Goal: Navigation & Orientation: Find specific page/section

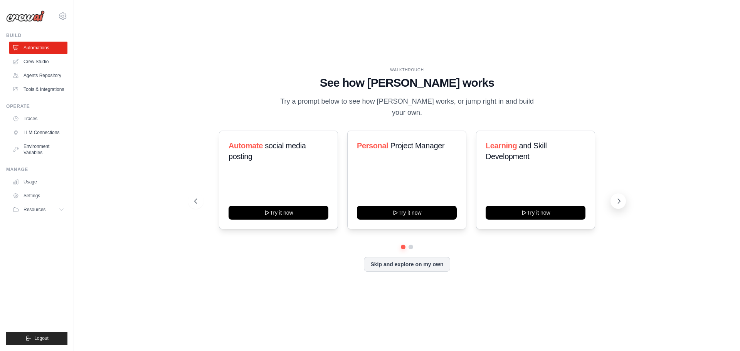
click at [614, 194] on button at bounding box center [618, 201] width 15 height 15
click at [275, 141] on span "Curator" at bounding box center [271, 145] width 25 height 8
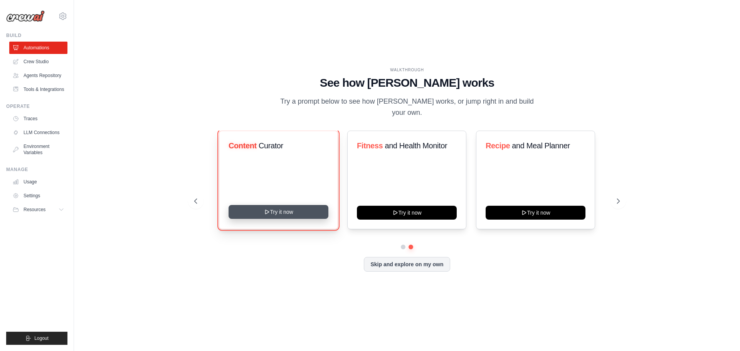
click at [279, 210] on button "Try it now" at bounding box center [279, 212] width 100 height 14
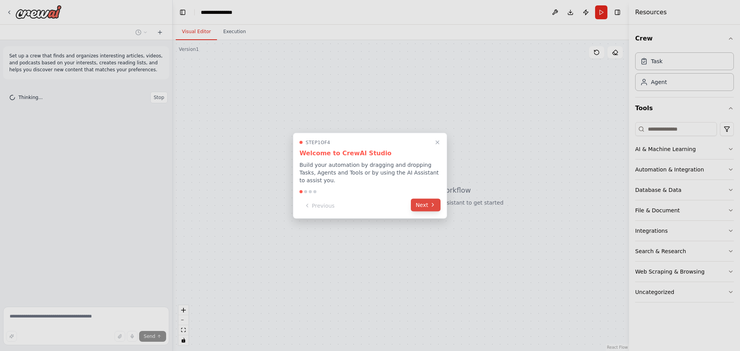
click at [428, 202] on button "Next" at bounding box center [426, 205] width 30 height 13
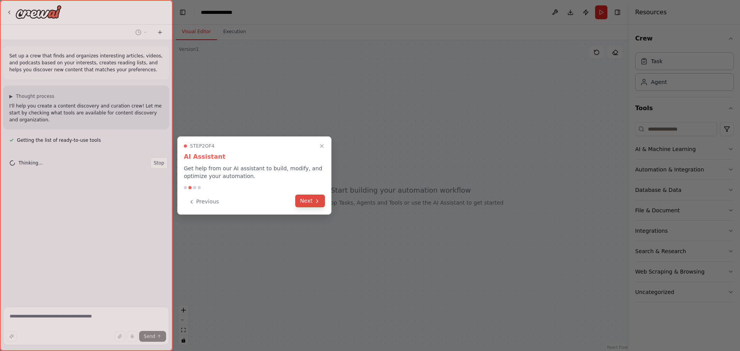
click at [312, 203] on button "Next" at bounding box center [310, 201] width 30 height 13
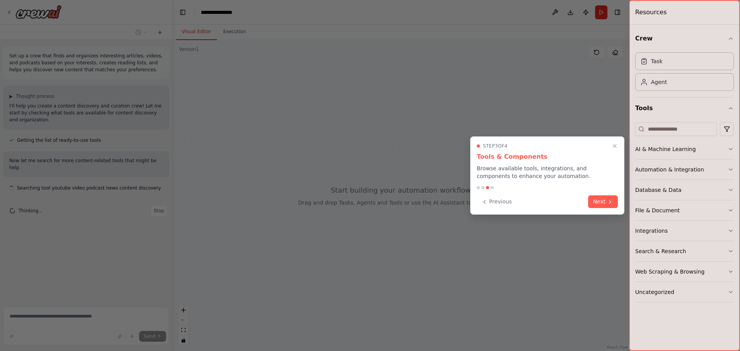
click at [598, 202] on button "Next" at bounding box center [603, 201] width 30 height 13
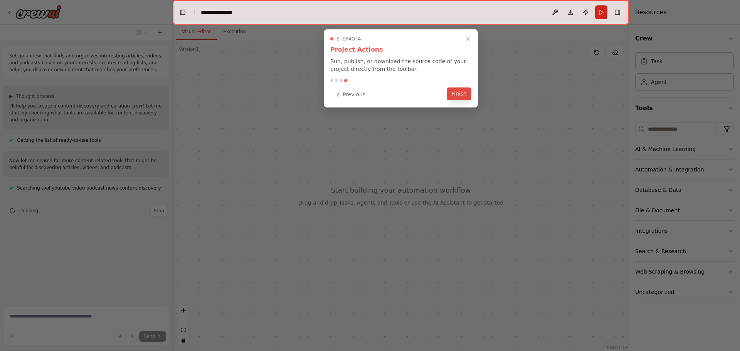
click at [459, 94] on button "Finish" at bounding box center [459, 94] width 25 height 13
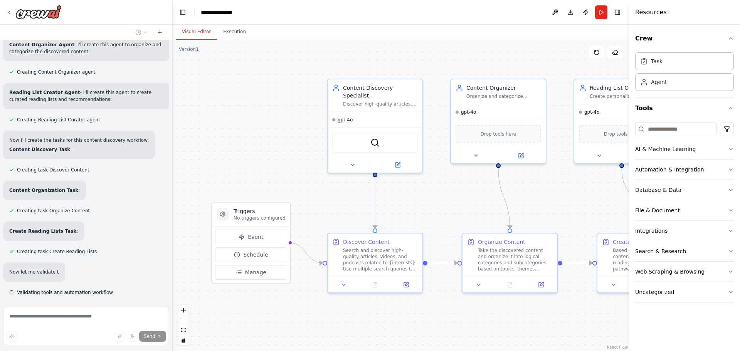
scroll to position [311, 0]
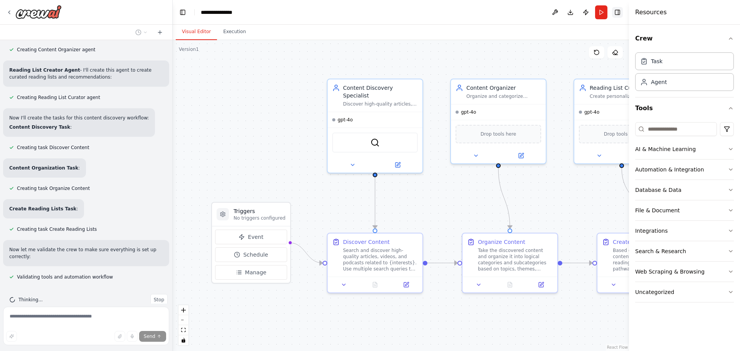
click at [618, 14] on button "Toggle Right Sidebar" at bounding box center [617, 12] width 11 height 11
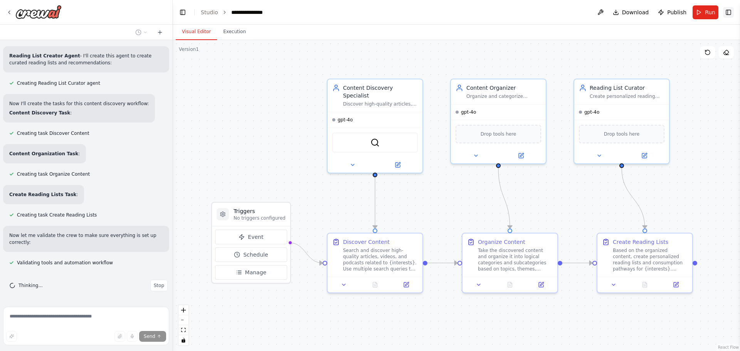
scroll to position [352, 0]
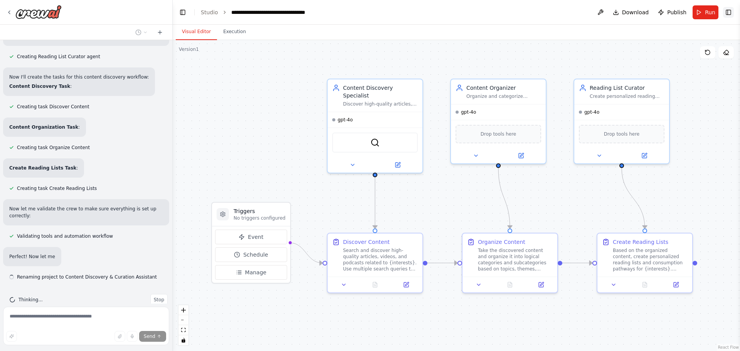
click at [725, 9] on button "Toggle Right Sidebar" at bounding box center [728, 12] width 11 height 11
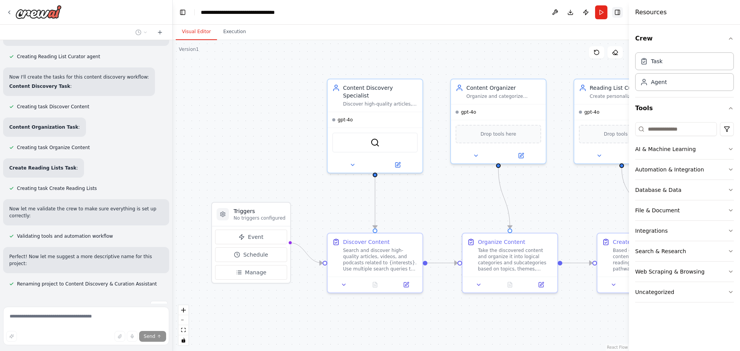
click at [621, 12] on button "Toggle Right Sidebar" at bounding box center [617, 12] width 11 height 11
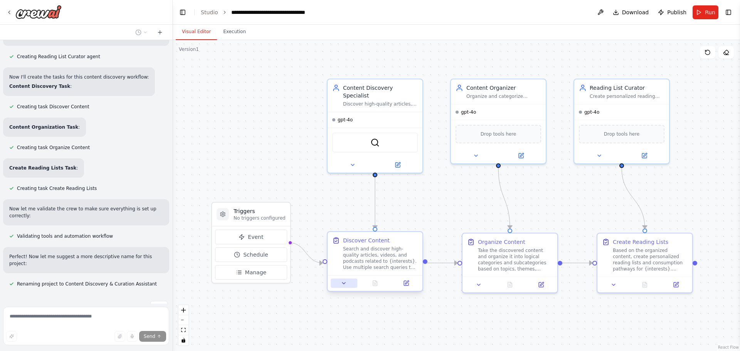
click at [342, 283] on icon at bounding box center [344, 283] width 6 height 6
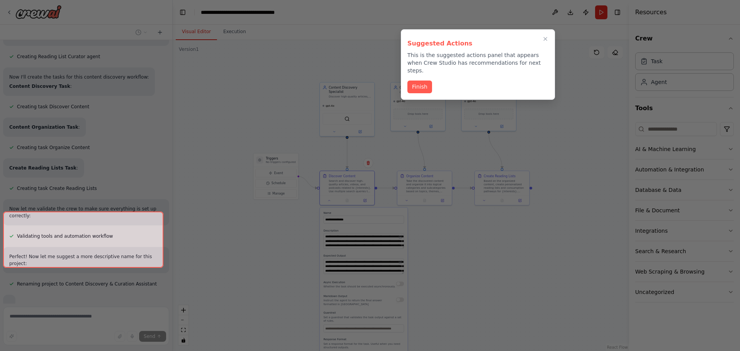
scroll to position [433, 0]
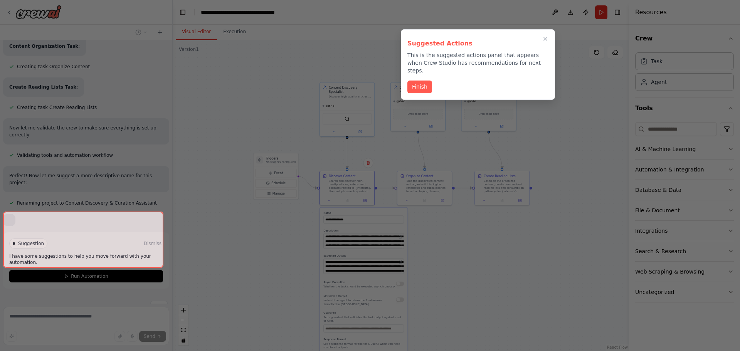
drag, startPoint x: 584, startPoint y: 217, endPoint x: 564, endPoint y: 144, distance: 75.8
click at [569, 150] on div "Set up a crew that finds and organizes interesting articles, videos, and podcas…" at bounding box center [370, 175] width 740 height 351
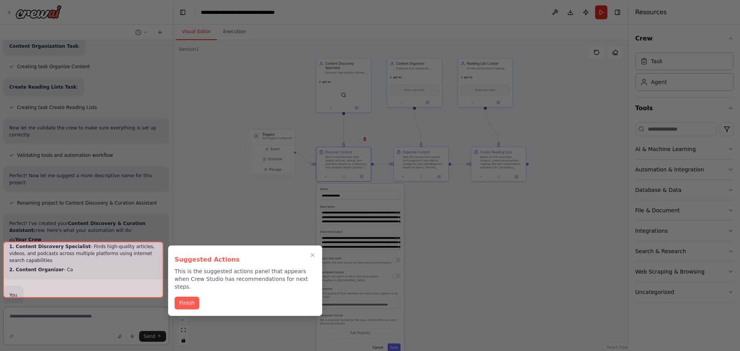
scroll to position [468, 0]
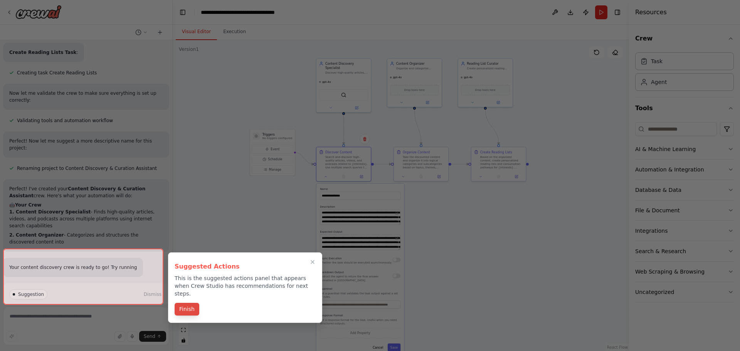
click at [188, 303] on button "Finish" at bounding box center [187, 309] width 25 height 13
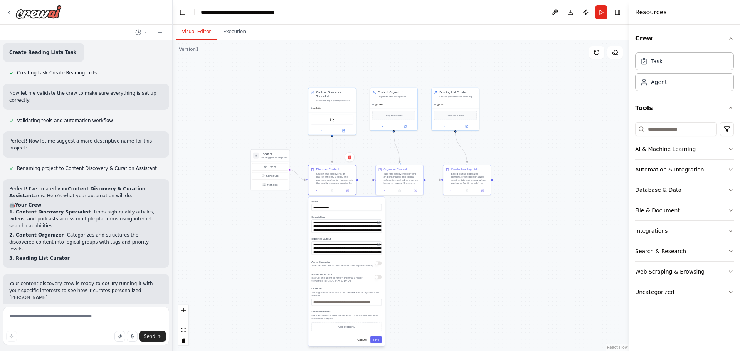
scroll to position [498, 0]
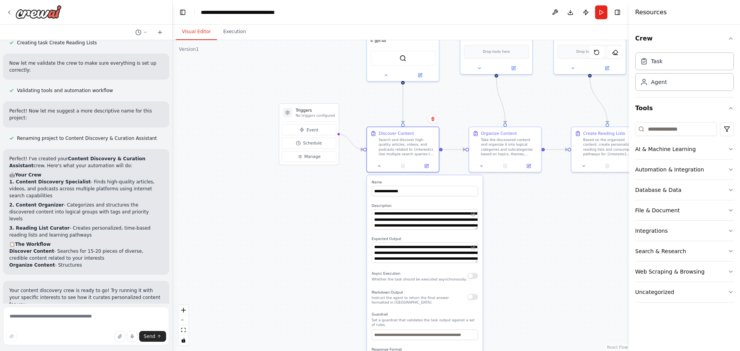
drag, startPoint x: 239, startPoint y: 210, endPoint x: 327, endPoint y: 234, distance: 91.1
click at [331, 239] on div ".deletable-edge-delete-btn { width: 20px; height: 20px; border: 0px solid #ffff…" at bounding box center [401, 195] width 456 height 311
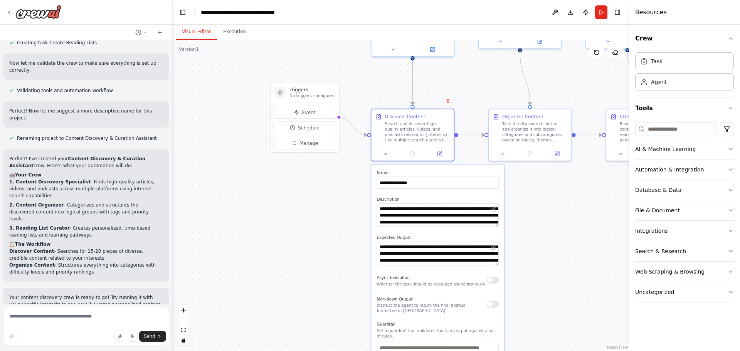
drag, startPoint x: 330, startPoint y: 249, endPoint x: 238, endPoint y: 142, distance: 140.8
click at [238, 143] on div ".deletable-edge-delete-btn { width: 20px; height: 20px; border: 0px solid #ffff…" at bounding box center [401, 195] width 456 height 311
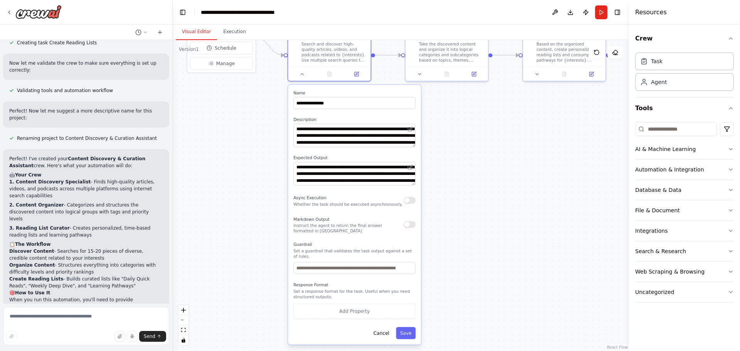
drag, startPoint x: 258, startPoint y: 202, endPoint x: 241, endPoint y: 180, distance: 27.6
click at [241, 180] on div ".deletable-edge-delete-btn { width: 20px; height: 20px; border: 0px solid #ffff…" at bounding box center [401, 195] width 456 height 311
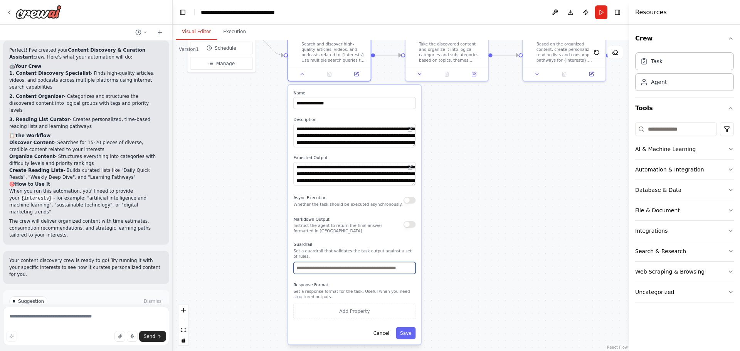
click at [330, 264] on input "text" at bounding box center [354, 268] width 122 height 12
click at [463, 249] on div ".deletable-edge-delete-btn { width: 20px; height: 20px; border: 0px solid #ffff…" at bounding box center [401, 195] width 456 height 311
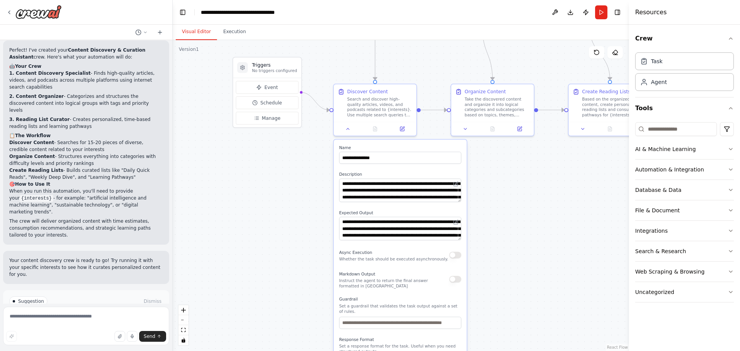
drag, startPoint x: 517, startPoint y: 251, endPoint x: 542, endPoint y: 319, distance: 72.6
click at [547, 323] on div ".deletable-edge-delete-btn { width: 20px; height: 20px; border: 0px solid #ffff…" at bounding box center [401, 195] width 456 height 311
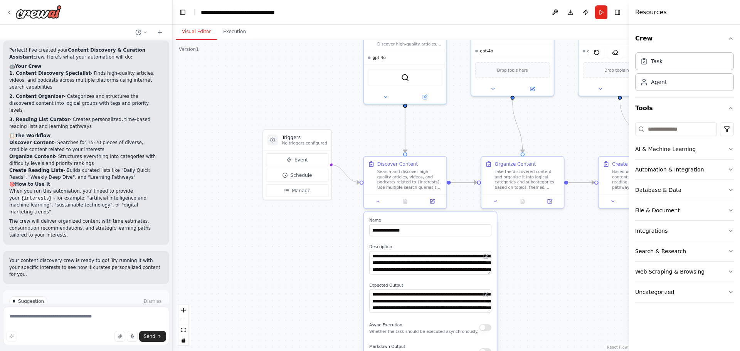
click at [314, 273] on div ".deletable-edge-delete-btn { width: 20px; height: 20px; border: 0px solid #ffff…" at bounding box center [401, 195] width 456 height 311
click at [378, 205] on div at bounding box center [405, 200] width 83 height 14
click at [377, 200] on icon at bounding box center [378, 199] width 5 height 5
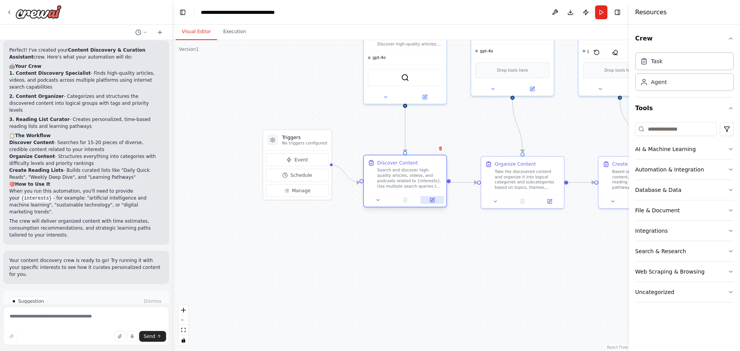
click at [436, 200] on button at bounding box center [432, 200] width 23 height 8
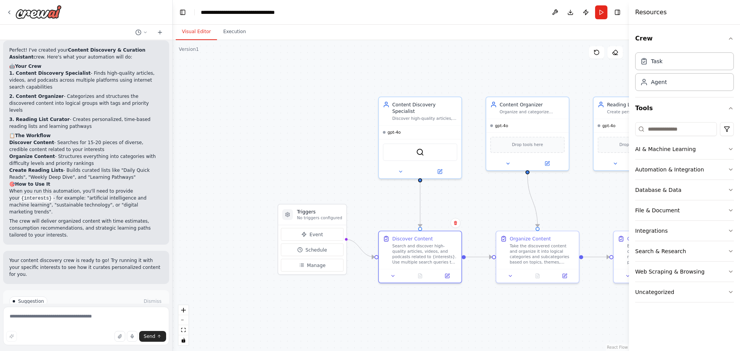
drag, startPoint x: 321, startPoint y: 140, endPoint x: 333, endPoint y: 237, distance: 98.7
click at [333, 237] on div ".deletable-edge-delete-btn { width: 20px; height: 20px; border: 0px solid #ffff…" at bounding box center [401, 195] width 456 height 311
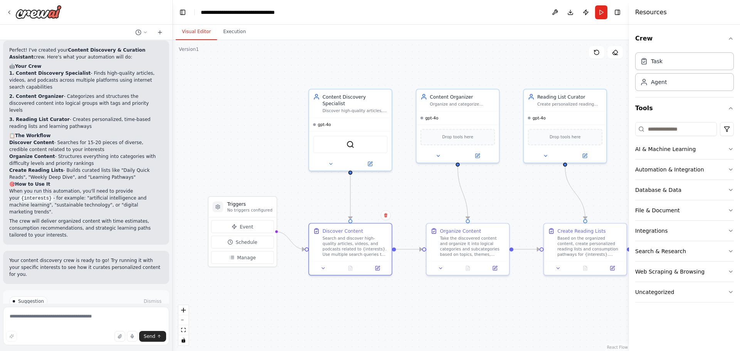
drag, startPoint x: 336, startPoint y: 215, endPoint x: 241, endPoint y: 99, distance: 149.3
click at [261, 150] on div ".deletable-edge-delete-btn { width: 20px; height: 20px; border: 0px solid #ffff…" at bounding box center [401, 195] width 456 height 311
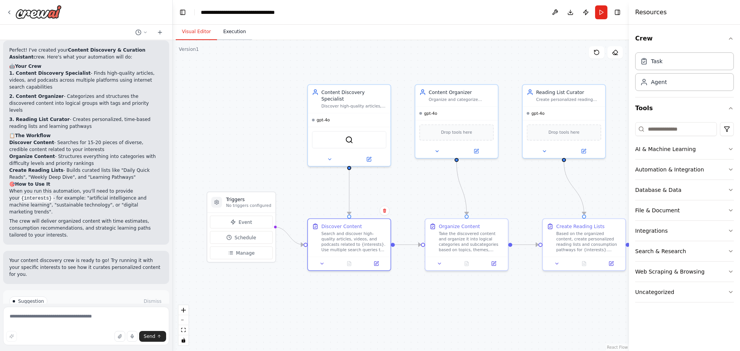
click at [232, 32] on button "Execution" at bounding box center [234, 32] width 35 height 16
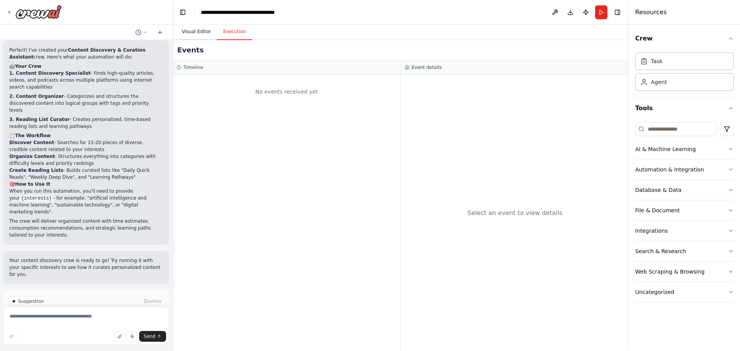
click at [198, 30] on button "Visual Editor" at bounding box center [196, 32] width 41 height 16
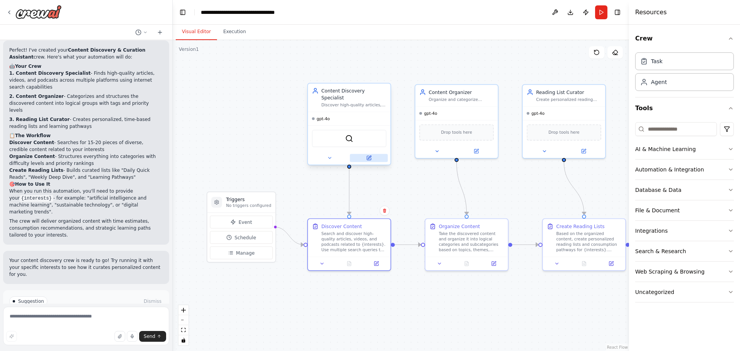
click at [370, 154] on button at bounding box center [369, 158] width 38 height 8
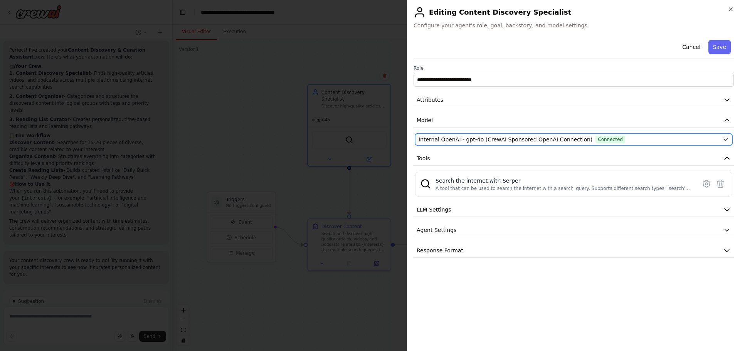
click at [458, 141] on span "Internal OpenAI - gpt-4o (CrewAI Sponsored OpenAI Connection)" at bounding box center [506, 140] width 174 height 8
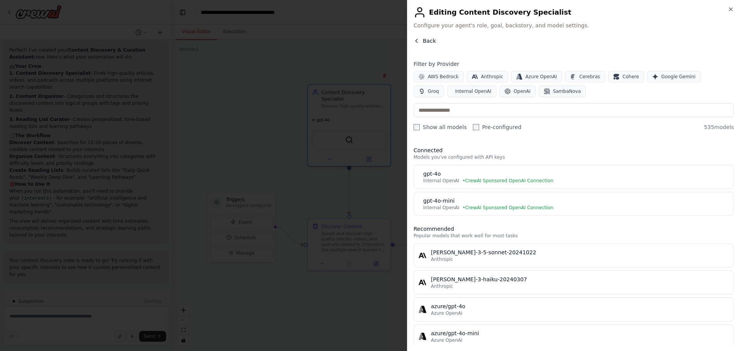
click at [426, 39] on span "Back" at bounding box center [429, 41] width 13 height 8
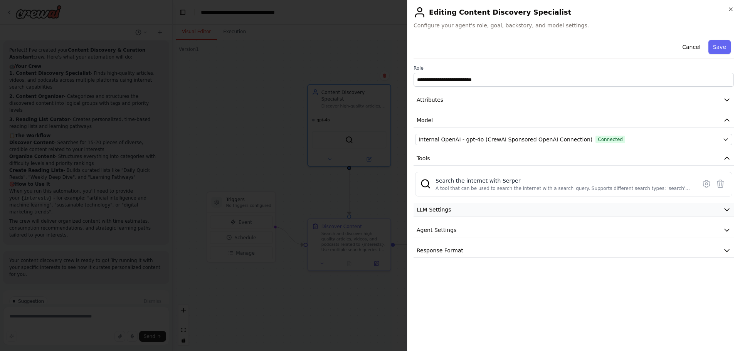
click at [448, 211] on span "LLM Settings" at bounding box center [434, 210] width 35 height 8
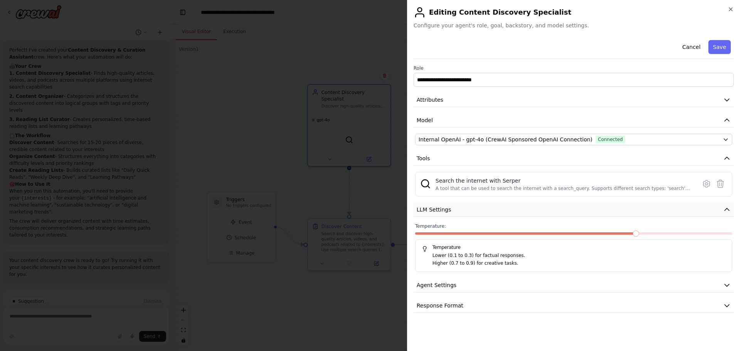
click at [447, 212] on span "LLM Settings" at bounding box center [434, 210] width 35 height 8
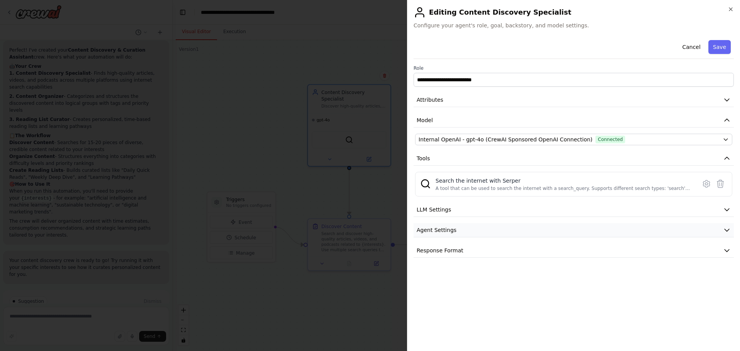
click at [450, 232] on span "Agent Settings" at bounding box center [437, 230] width 40 height 8
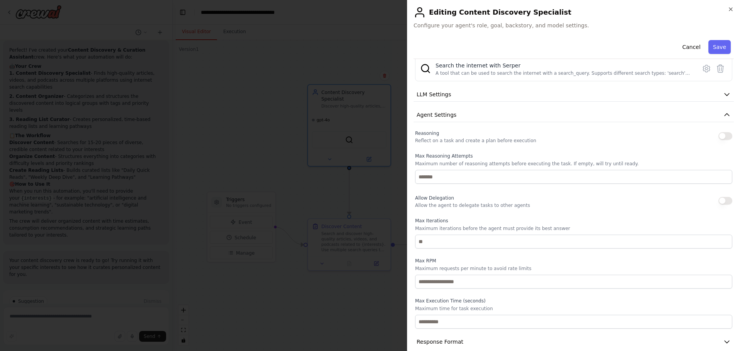
scroll to position [116, 0]
click at [457, 116] on button "Agent Settings" at bounding box center [574, 115] width 320 height 14
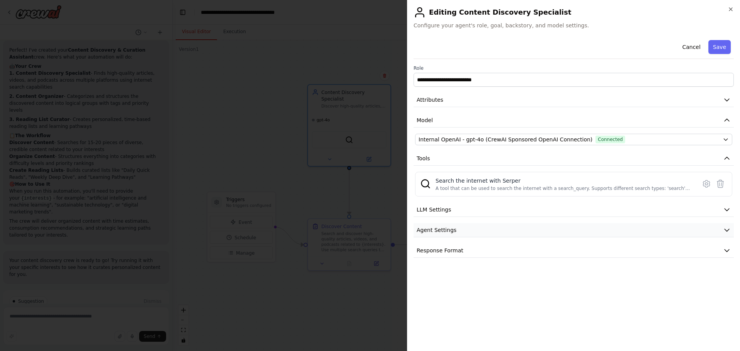
scroll to position [0, 0]
click at [445, 248] on span "Response Format" at bounding box center [440, 251] width 47 height 8
click at [449, 250] on span "Response Format" at bounding box center [440, 251] width 47 height 8
click at [453, 99] on button "Attributes" at bounding box center [574, 100] width 320 height 14
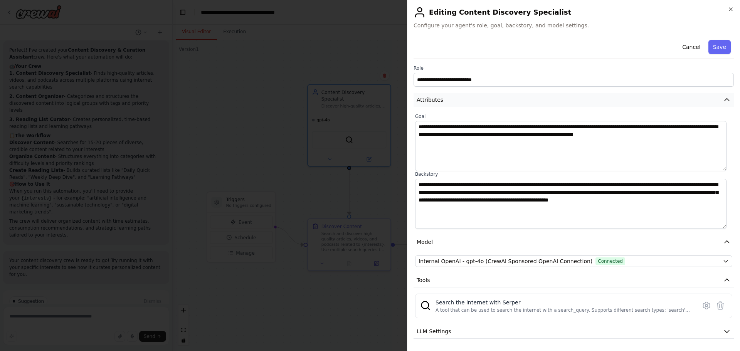
click at [452, 99] on button "Attributes" at bounding box center [574, 100] width 320 height 14
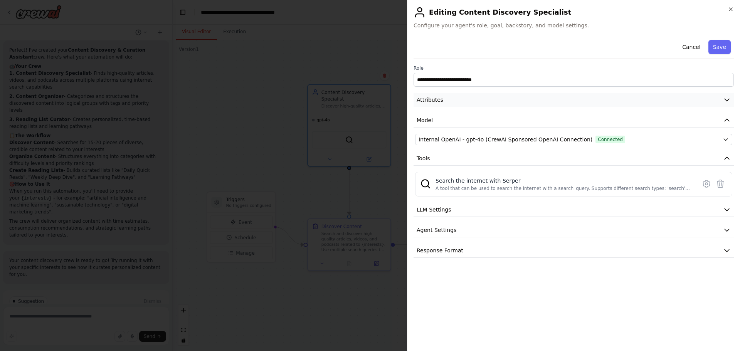
click at [449, 101] on button "Attributes" at bounding box center [574, 100] width 320 height 14
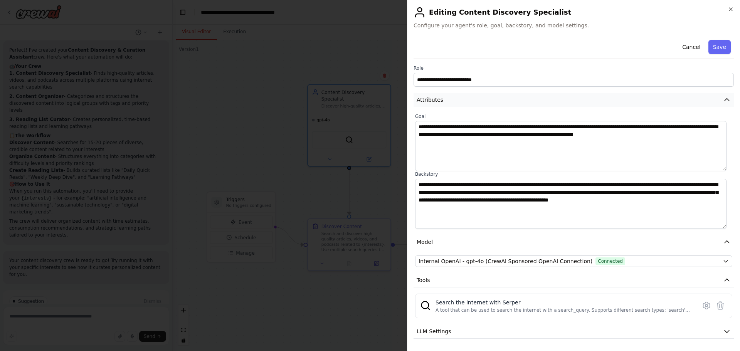
click at [449, 101] on button "Attributes" at bounding box center [574, 100] width 320 height 14
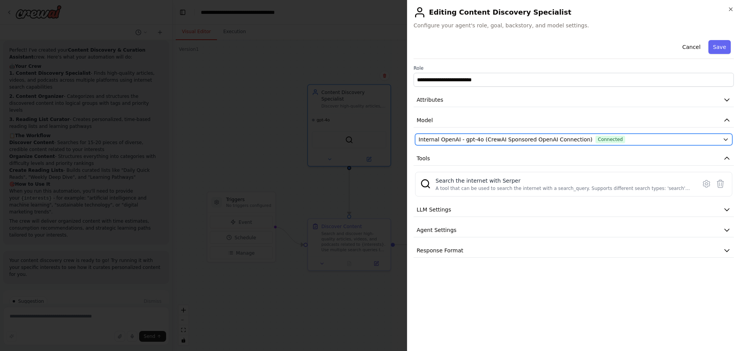
click at [466, 139] on span "Internal OpenAI - gpt-4o (CrewAI Sponsored OpenAI Connection)" at bounding box center [506, 140] width 174 height 8
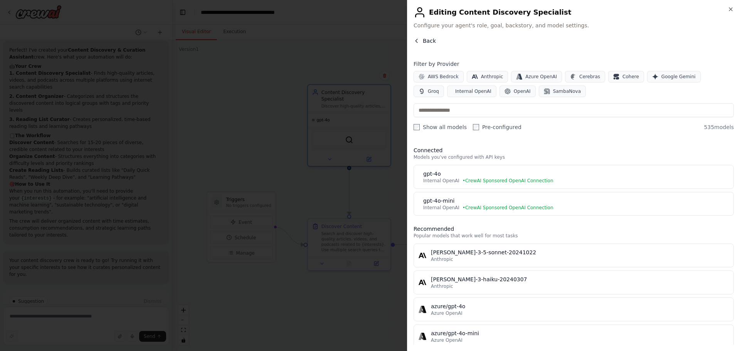
click at [419, 40] on icon "button" at bounding box center [417, 41] width 6 height 6
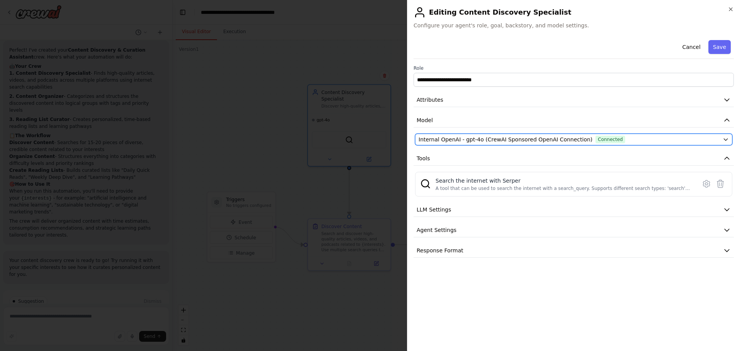
click at [521, 141] on span "Internal OpenAI - gpt-4o (CrewAI Sponsored OpenAI Connection)" at bounding box center [506, 140] width 174 height 8
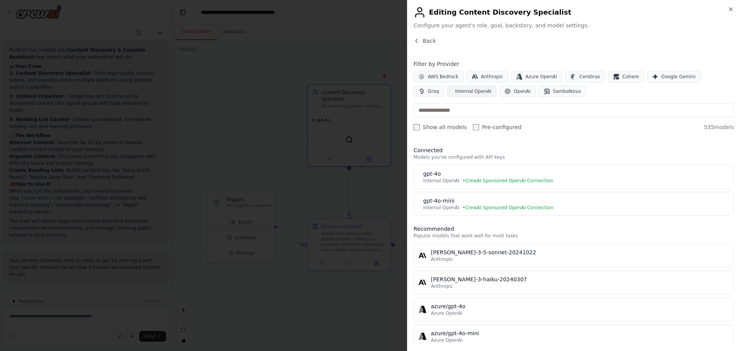
click at [455, 94] on span "Internal OpenAI" at bounding box center [473, 91] width 36 height 6
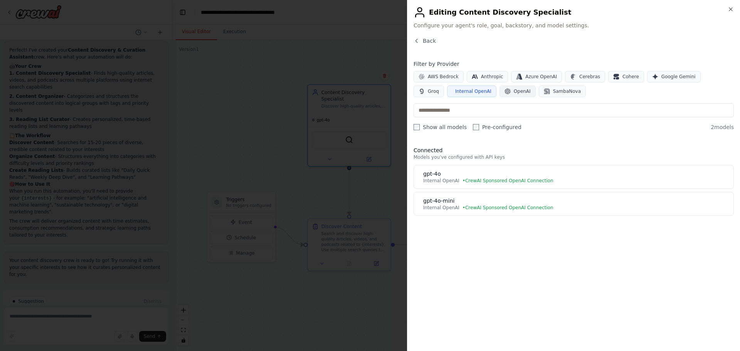
click at [500, 95] on button "OpenAI" at bounding box center [518, 92] width 36 height 12
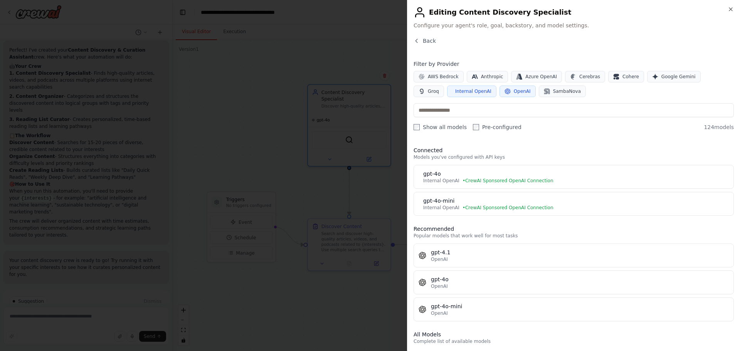
click at [455, 93] on span "Internal OpenAI" at bounding box center [473, 91] width 36 height 6
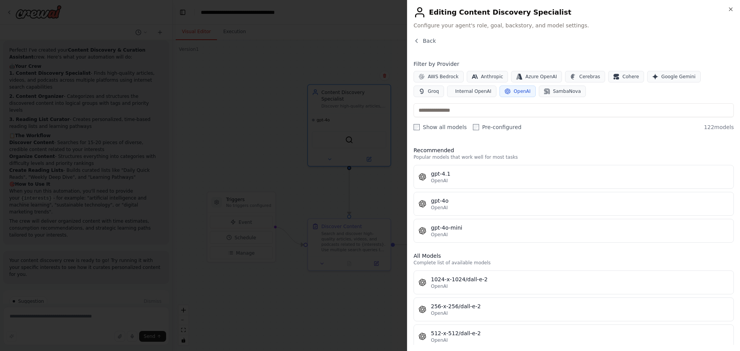
click at [505, 92] on icon "button" at bounding box center [508, 91] width 6 height 6
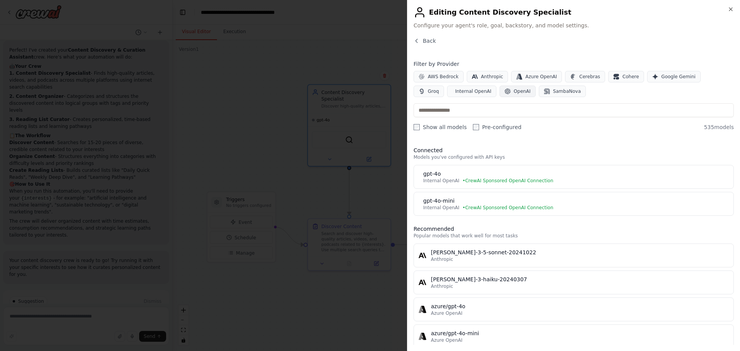
click at [500, 91] on button "OpenAI" at bounding box center [518, 92] width 36 height 12
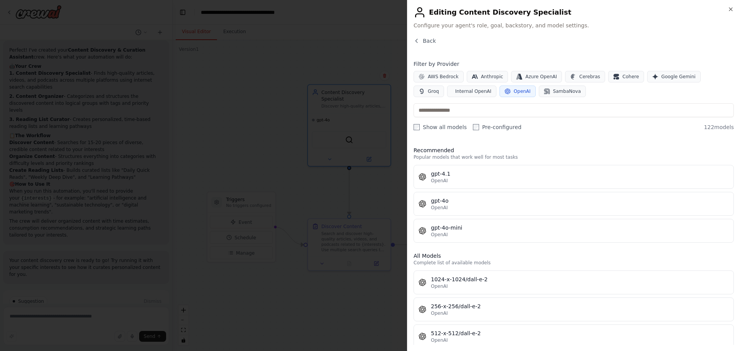
click at [500, 86] on button "OpenAI" at bounding box center [518, 92] width 36 height 12
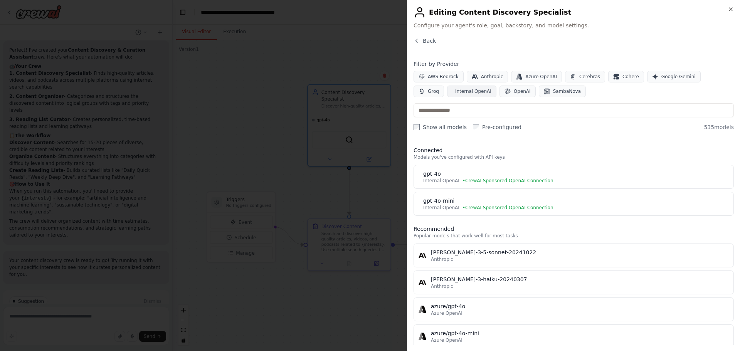
click at [455, 92] on span "Internal OpenAI" at bounding box center [473, 91] width 36 height 6
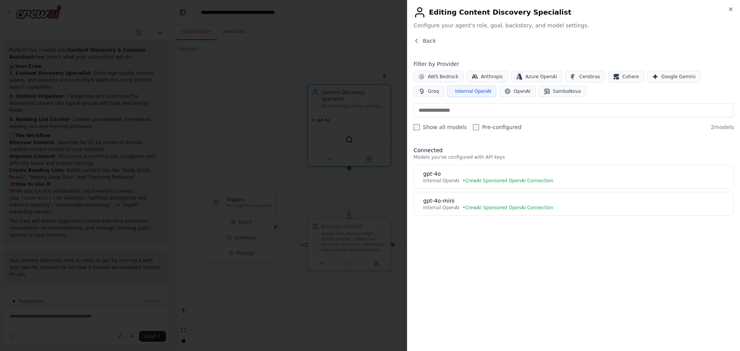
click at [455, 91] on span "Internal OpenAI" at bounding box center [473, 91] width 36 height 6
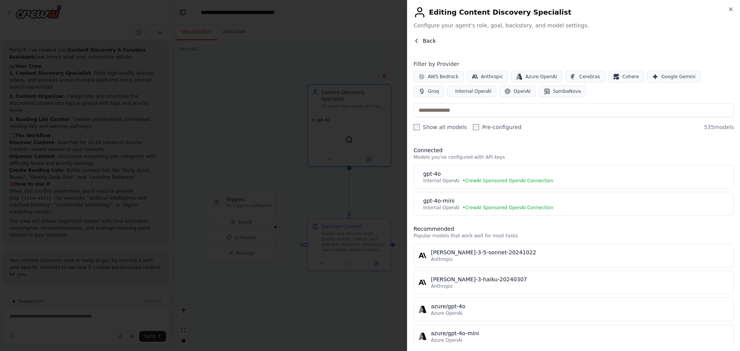
click at [419, 44] on icon "button" at bounding box center [417, 41] width 6 height 6
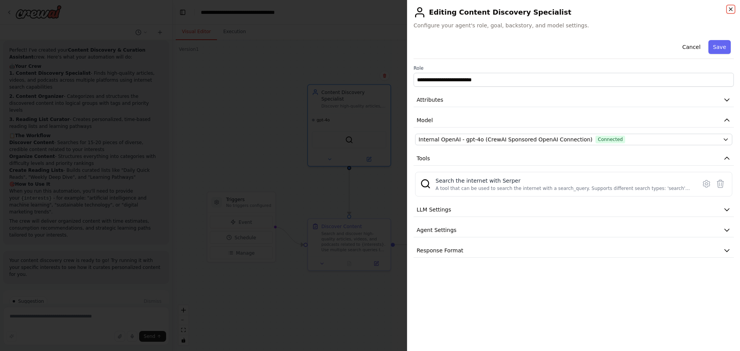
click at [730, 7] on icon "button" at bounding box center [731, 9] width 6 height 6
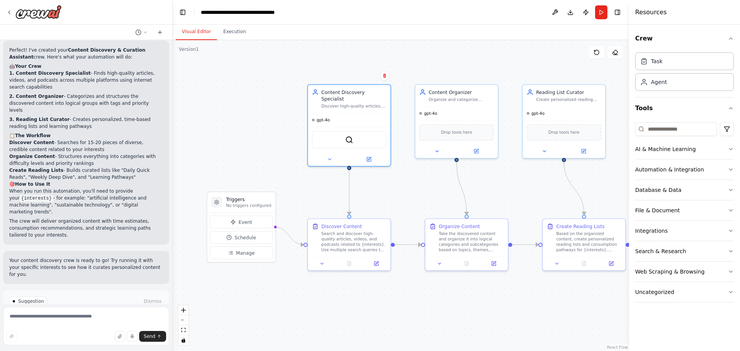
click at [367, 56] on div ".deletable-edge-delete-btn { width: 20px; height: 20px; border: 0px solid #ffff…" at bounding box center [401, 195] width 456 height 311
click at [367, 61] on div ".deletable-edge-delete-btn { width: 20px; height: 20px; border: 0px solid #ffff…" at bounding box center [401, 195] width 456 height 311
click at [556, 41] on div ".deletable-edge-delete-btn { width: 20px; height: 20px; border: 0px solid #ffff…" at bounding box center [401, 195] width 456 height 311
click at [713, 155] on button "AI & Machine Learning" at bounding box center [684, 149] width 99 height 20
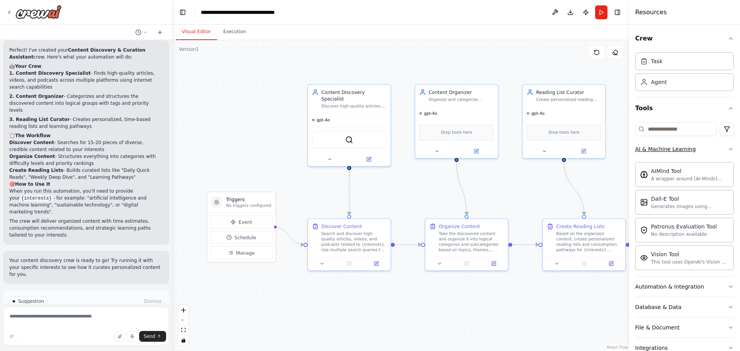
click at [712, 148] on button "AI & Machine Learning" at bounding box center [684, 149] width 99 height 20
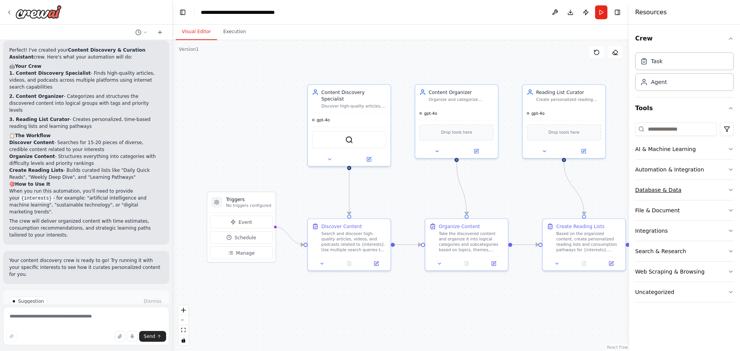
click at [701, 186] on button "Database & Data" at bounding box center [684, 190] width 99 height 20
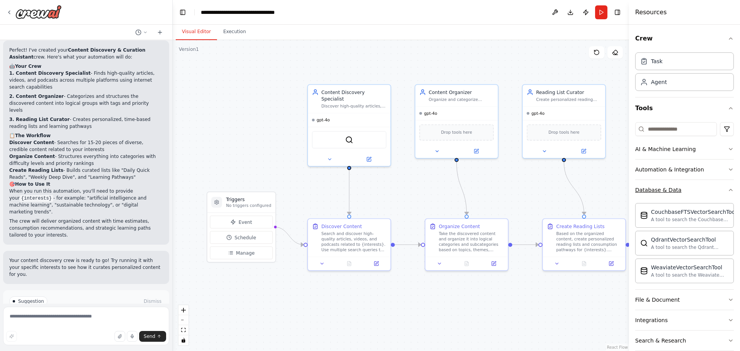
click at [701, 186] on button "Database & Data" at bounding box center [684, 190] width 99 height 20
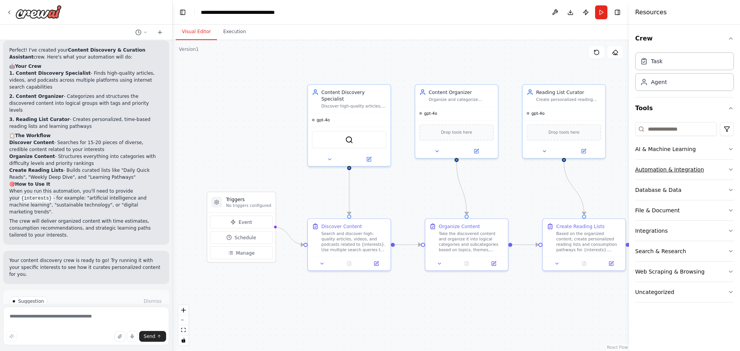
click at [699, 171] on div "Automation & Integration" at bounding box center [669, 170] width 69 height 8
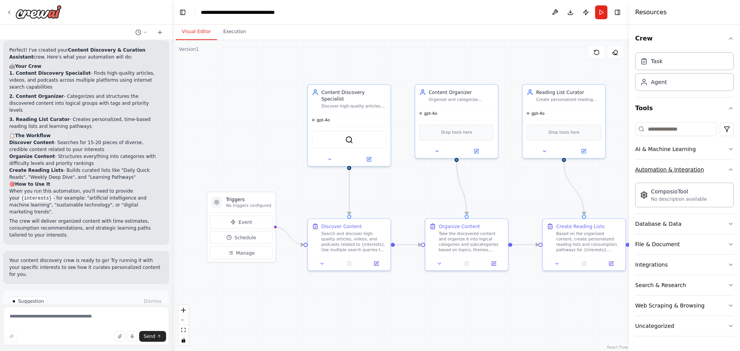
click at [706, 169] on button "Automation & Integration" at bounding box center [684, 170] width 99 height 20
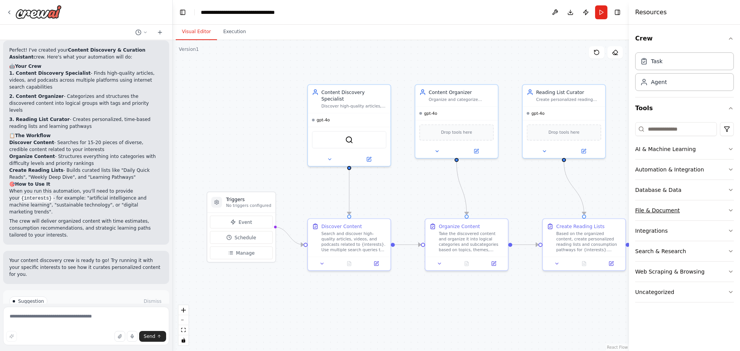
click at [696, 214] on button "File & Document" at bounding box center [684, 210] width 99 height 20
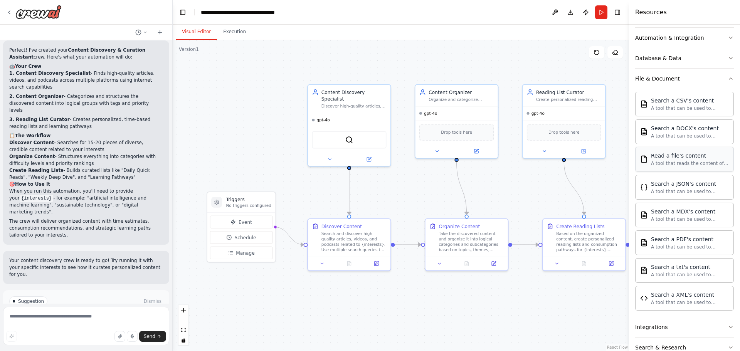
scroll to position [154, 0]
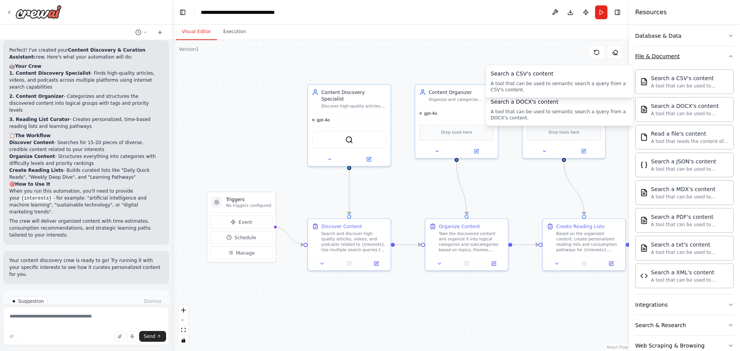
click at [697, 62] on button "File & Document" at bounding box center [684, 56] width 99 height 20
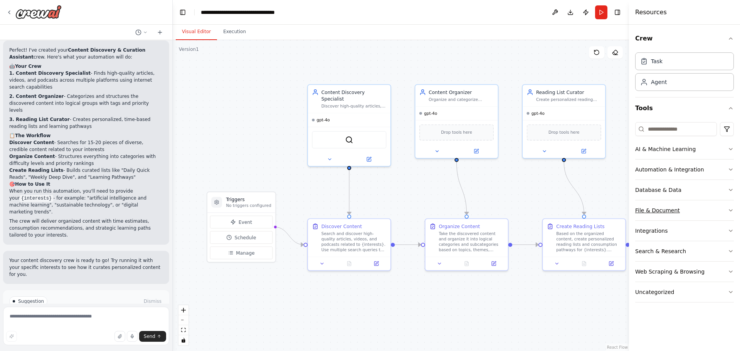
click at [699, 214] on button "File & Document" at bounding box center [684, 210] width 99 height 20
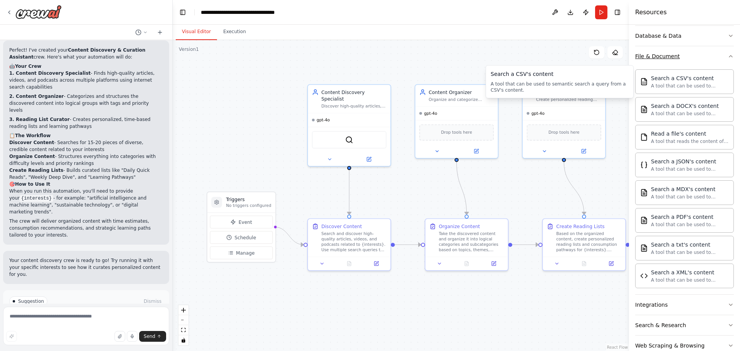
click at [703, 63] on button "File & Document" at bounding box center [684, 56] width 99 height 20
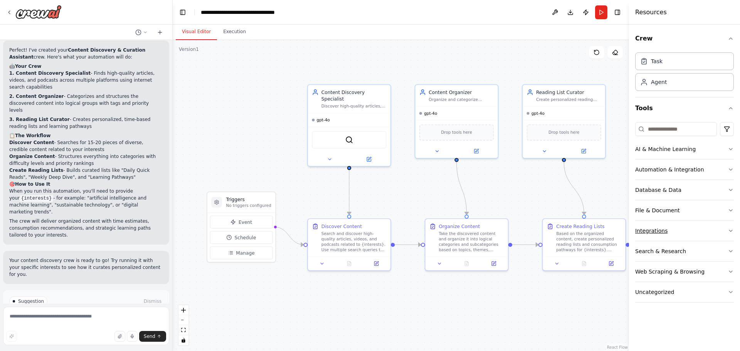
click at [697, 234] on button "Integrations" at bounding box center [684, 231] width 99 height 20
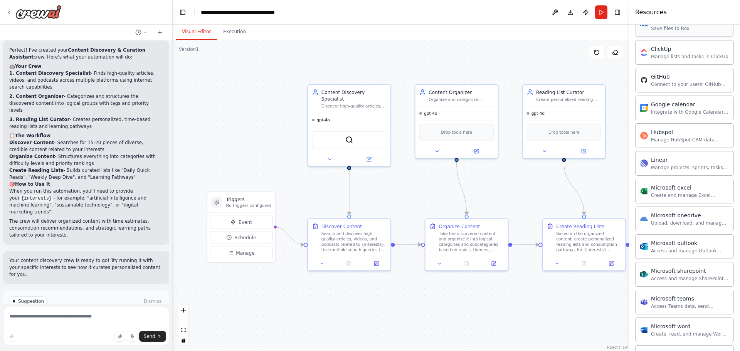
scroll to position [144, 0]
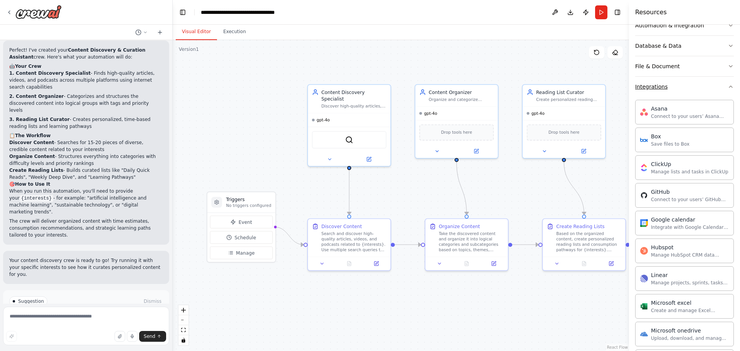
click at [697, 92] on button "Integrations" at bounding box center [684, 87] width 99 height 20
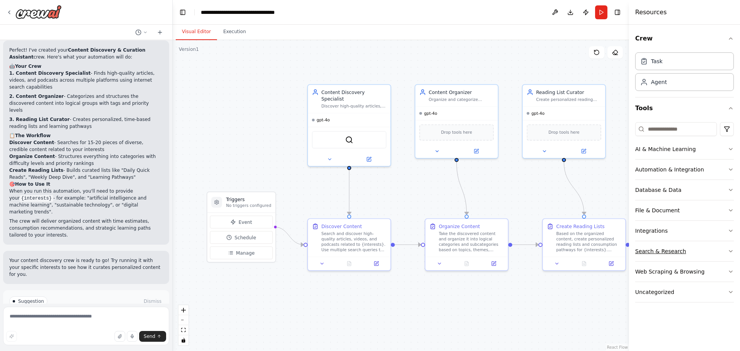
click at [699, 244] on button "Search & Research" at bounding box center [684, 251] width 99 height 20
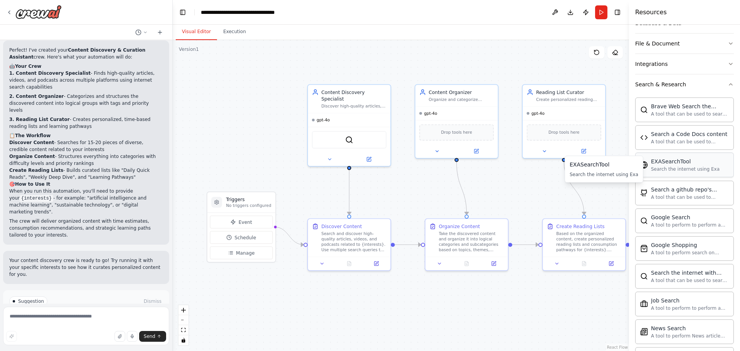
scroll to position [116, 0]
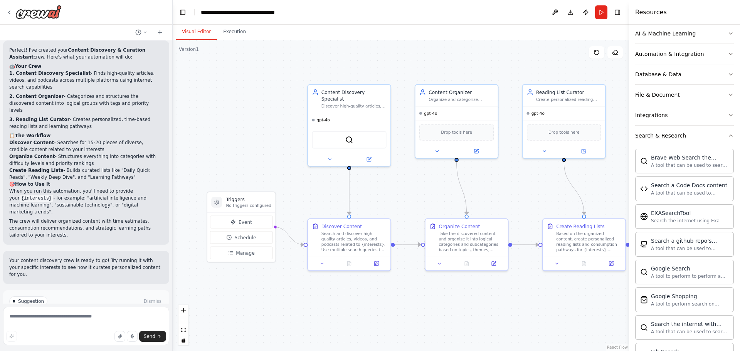
click at [692, 127] on button "Search & Research" at bounding box center [684, 136] width 99 height 20
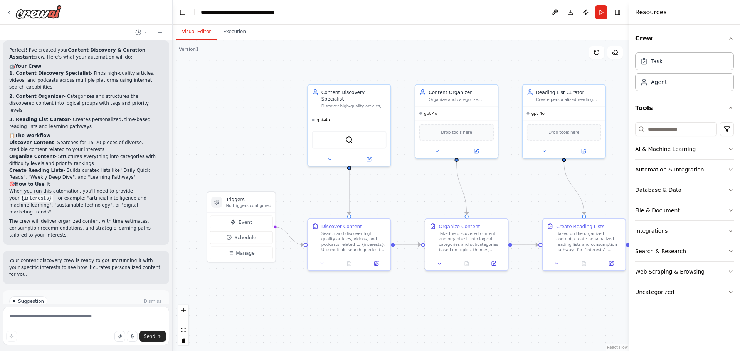
click at [704, 274] on button "Web Scraping & Browsing" at bounding box center [684, 272] width 99 height 20
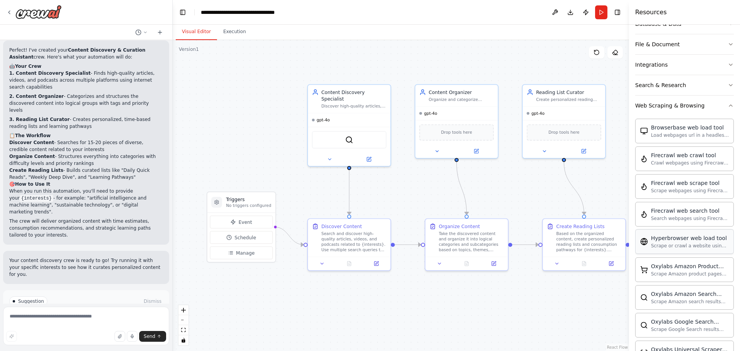
scroll to position [116, 0]
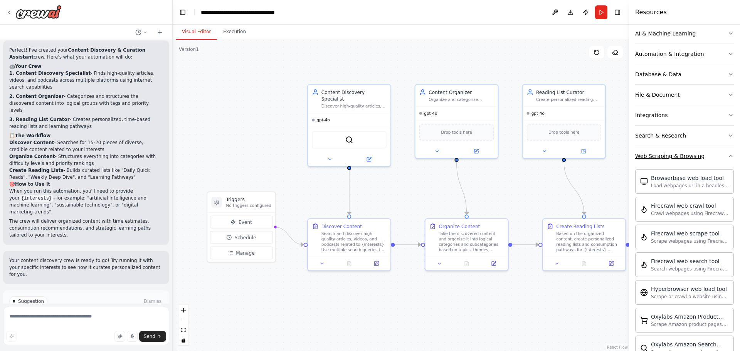
click at [711, 157] on button "Web Scraping & Browsing" at bounding box center [684, 156] width 99 height 20
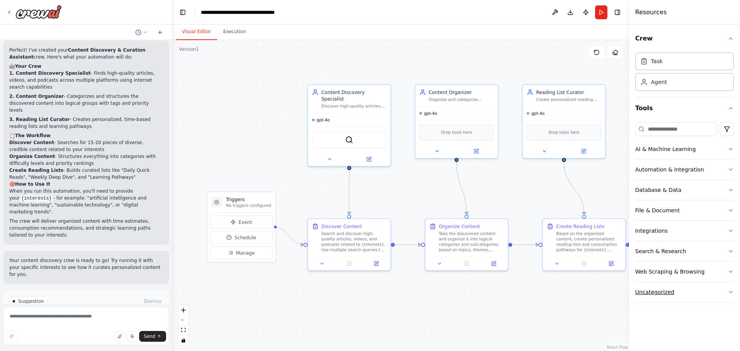
click at [701, 287] on button "Uncategorized" at bounding box center [684, 292] width 99 height 20
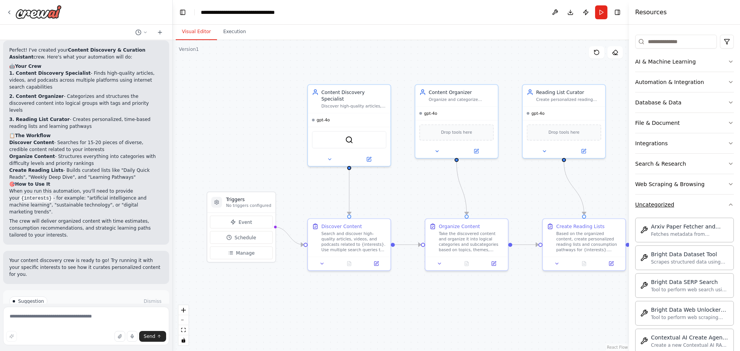
scroll to position [116, 0]
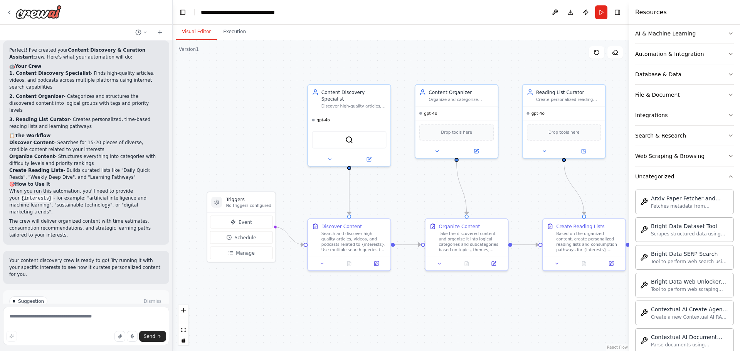
click at [696, 174] on button "Uncategorized" at bounding box center [684, 177] width 99 height 20
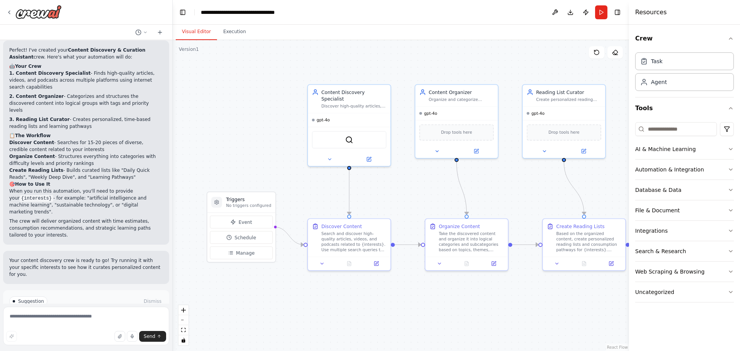
click at [519, 56] on div ".deletable-edge-delete-btn { width: 20px; height: 20px; border: 0px solid #ffff…" at bounding box center [401, 195] width 456 height 311
click at [621, 13] on button "Toggle Right Sidebar" at bounding box center [617, 12] width 11 height 11
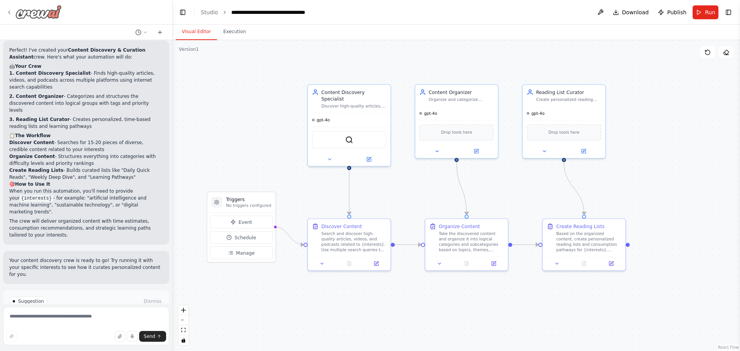
click at [27, 10] on img at bounding box center [38, 12] width 46 height 14
click at [5, 10] on div at bounding box center [86, 12] width 172 height 25
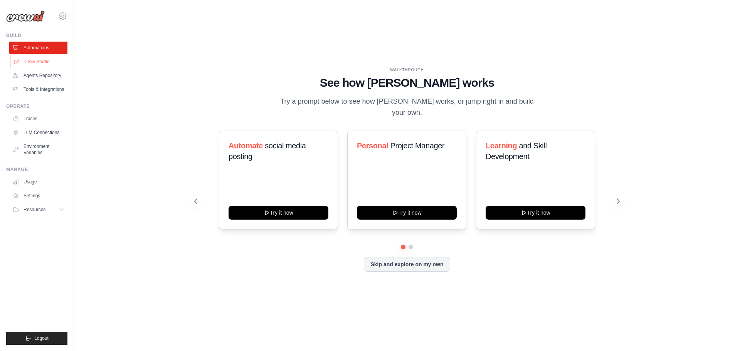
click at [53, 63] on link "Crew Studio" at bounding box center [39, 62] width 58 height 12
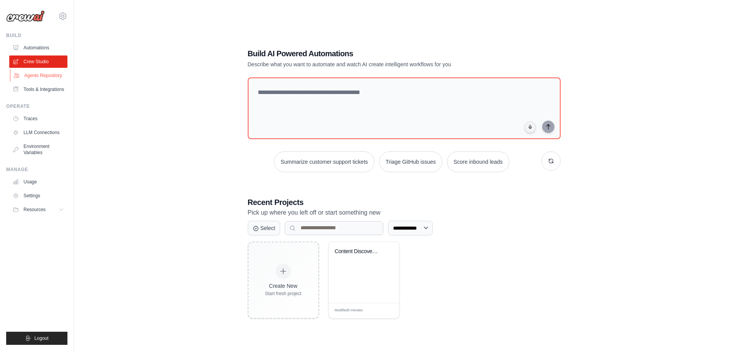
click at [49, 75] on link "Agents Repository" at bounding box center [39, 75] width 58 height 12
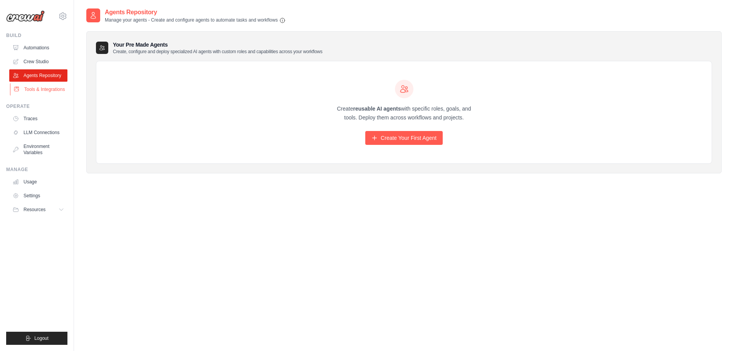
click at [44, 86] on link "Tools & Integrations" at bounding box center [39, 89] width 58 height 12
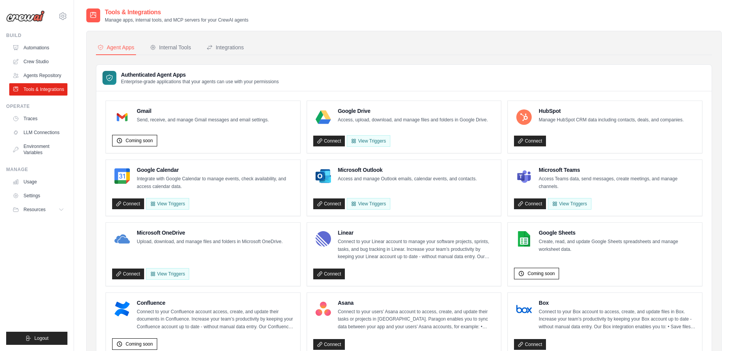
drag, startPoint x: 170, startPoint y: 36, endPoint x: 182, endPoint y: 45, distance: 14.7
click at [183, 45] on div "Internal Tools" at bounding box center [170, 48] width 41 height 8
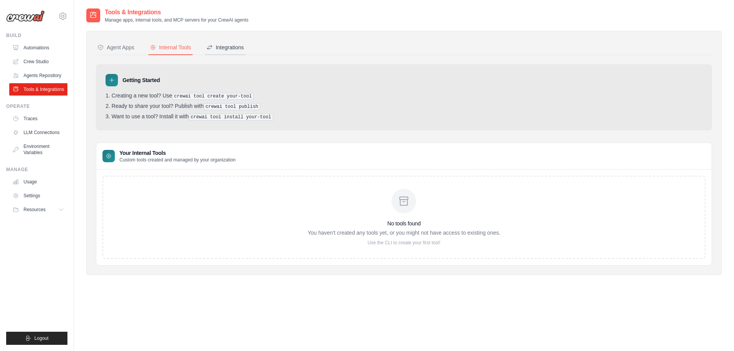
click at [231, 49] on div "Integrations" at bounding box center [225, 48] width 37 height 8
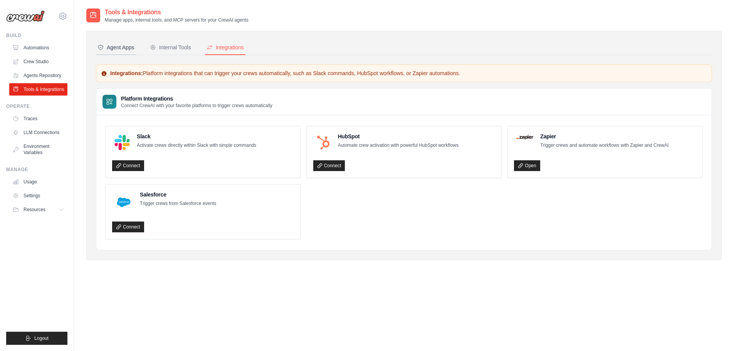
drag, startPoint x: 166, startPoint y: 49, endPoint x: 128, endPoint y: 48, distance: 37.8
click at [166, 49] on div "Internal Tools" at bounding box center [170, 48] width 41 height 8
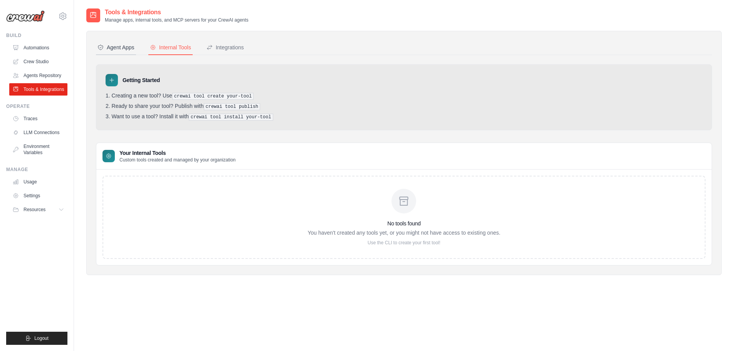
click at [125, 48] on div "Agent Apps" at bounding box center [116, 48] width 37 height 8
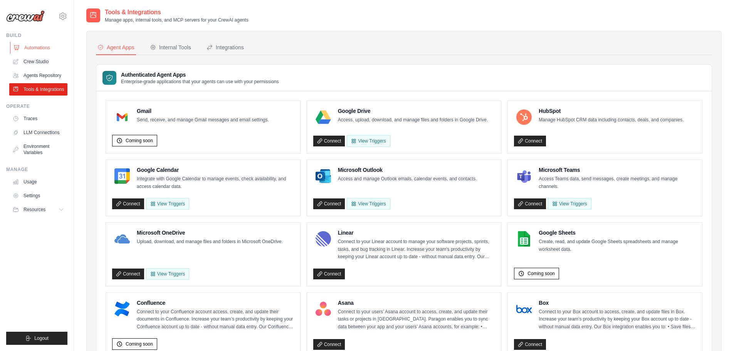
click at [47, 47] on link "Automations" at bounding box center [39, 48] width 58 height 12
